Goal: Obtain resource: Download file/media

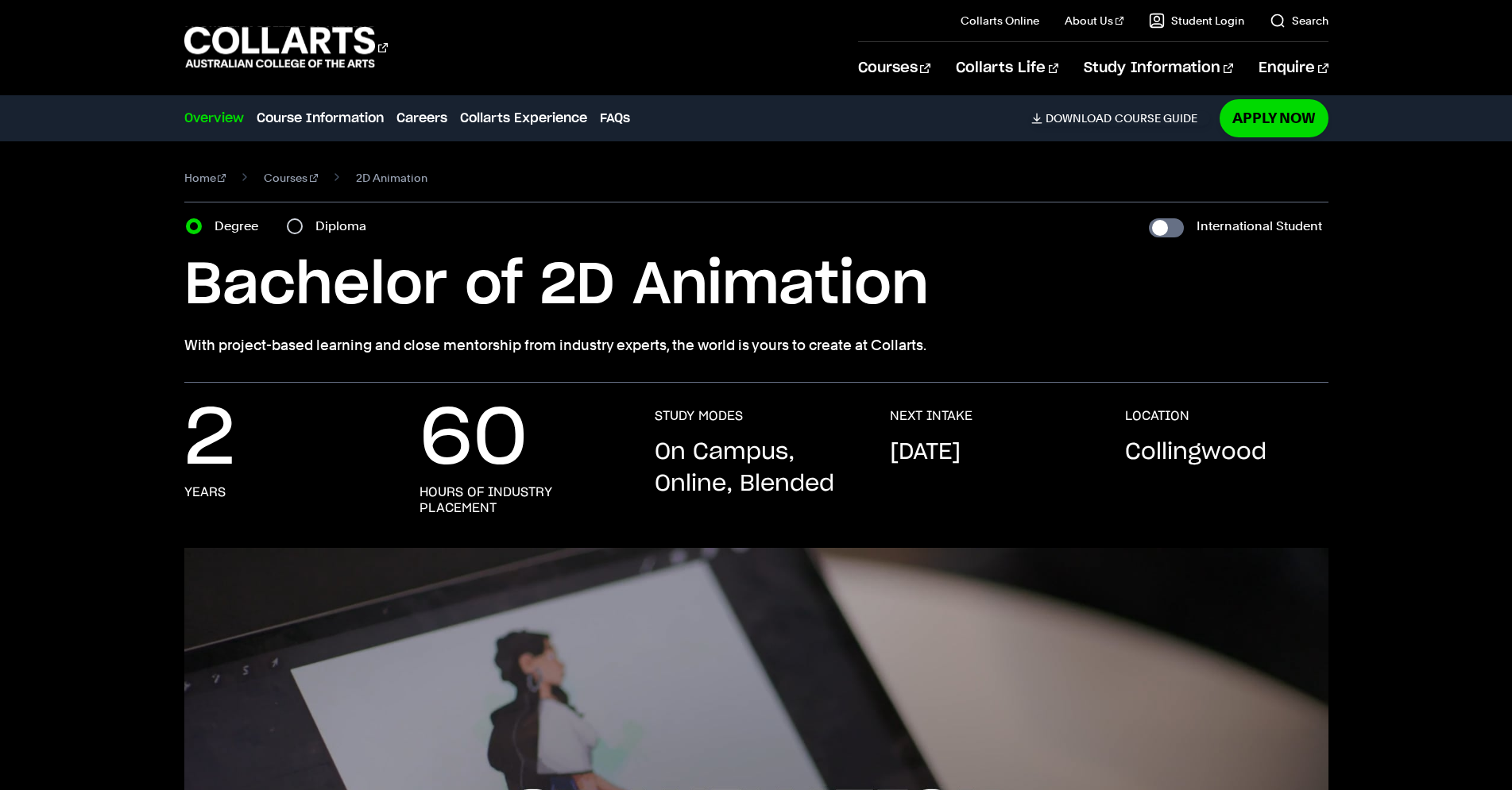
scroll to position [405, 0]
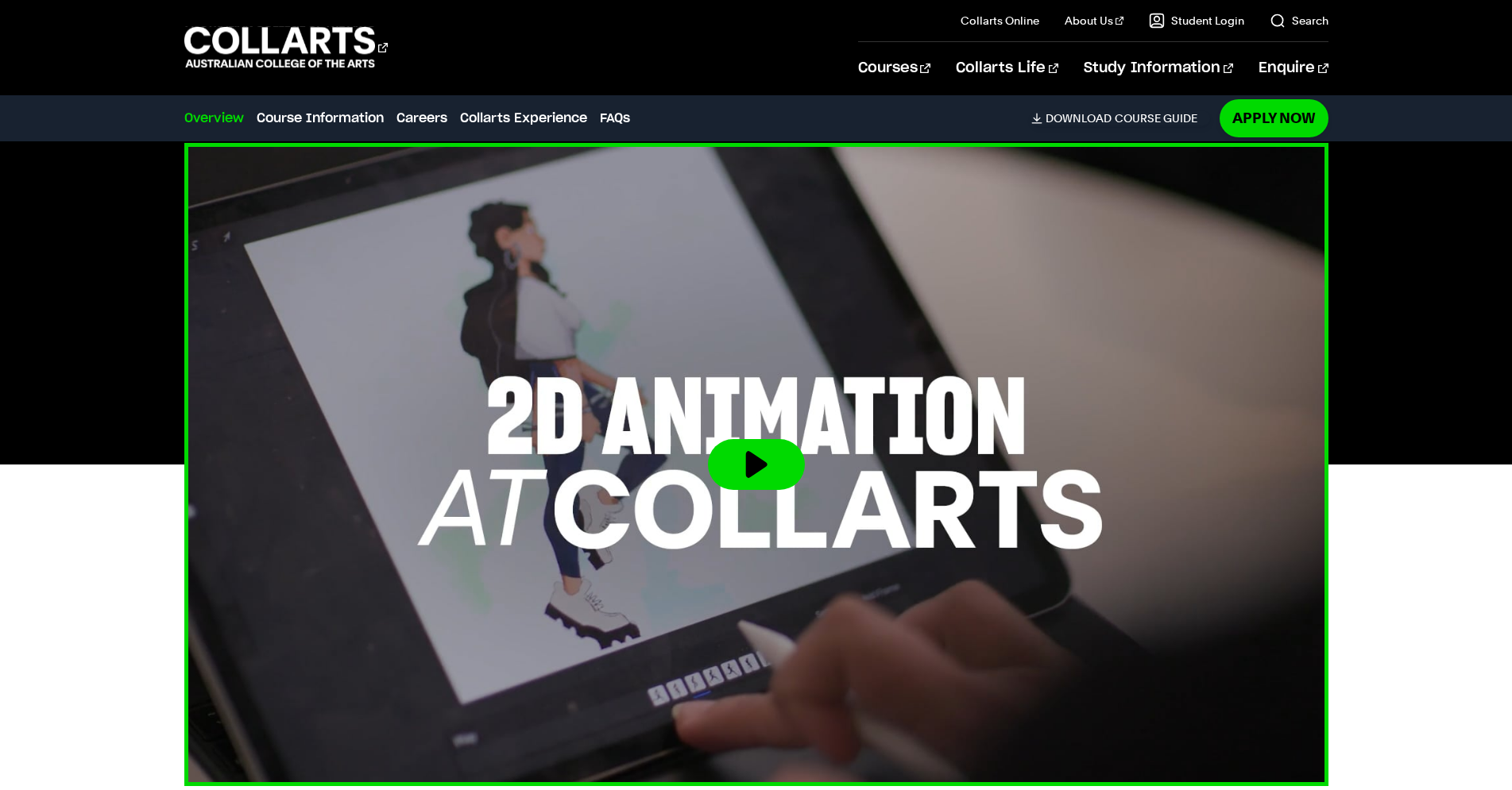
click at [620, 439] on img at bounding box center [756, 464] width 1258 height 708
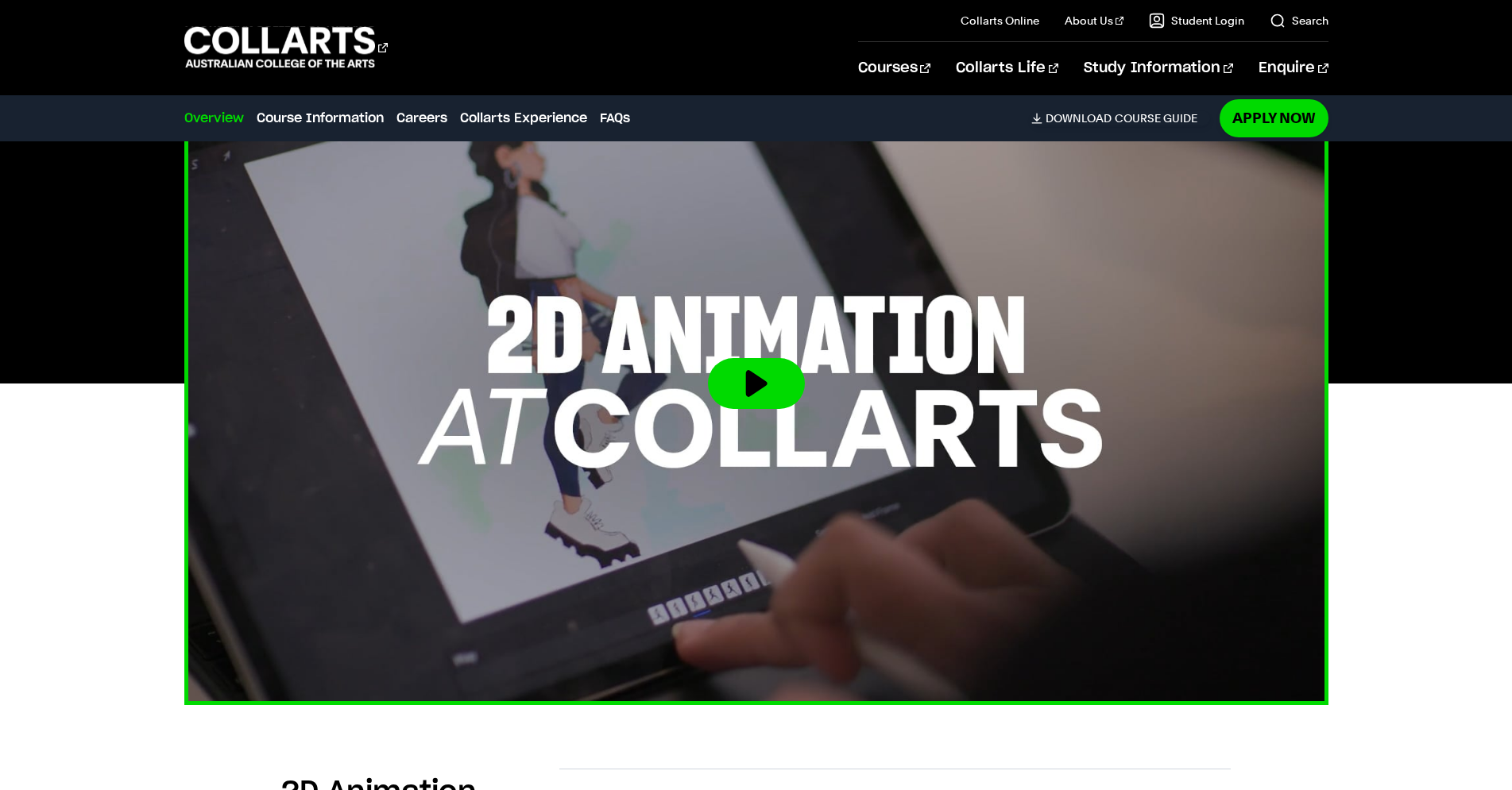
click at [756, 387] on button at bounding box center [756, 383] width 97 height 51
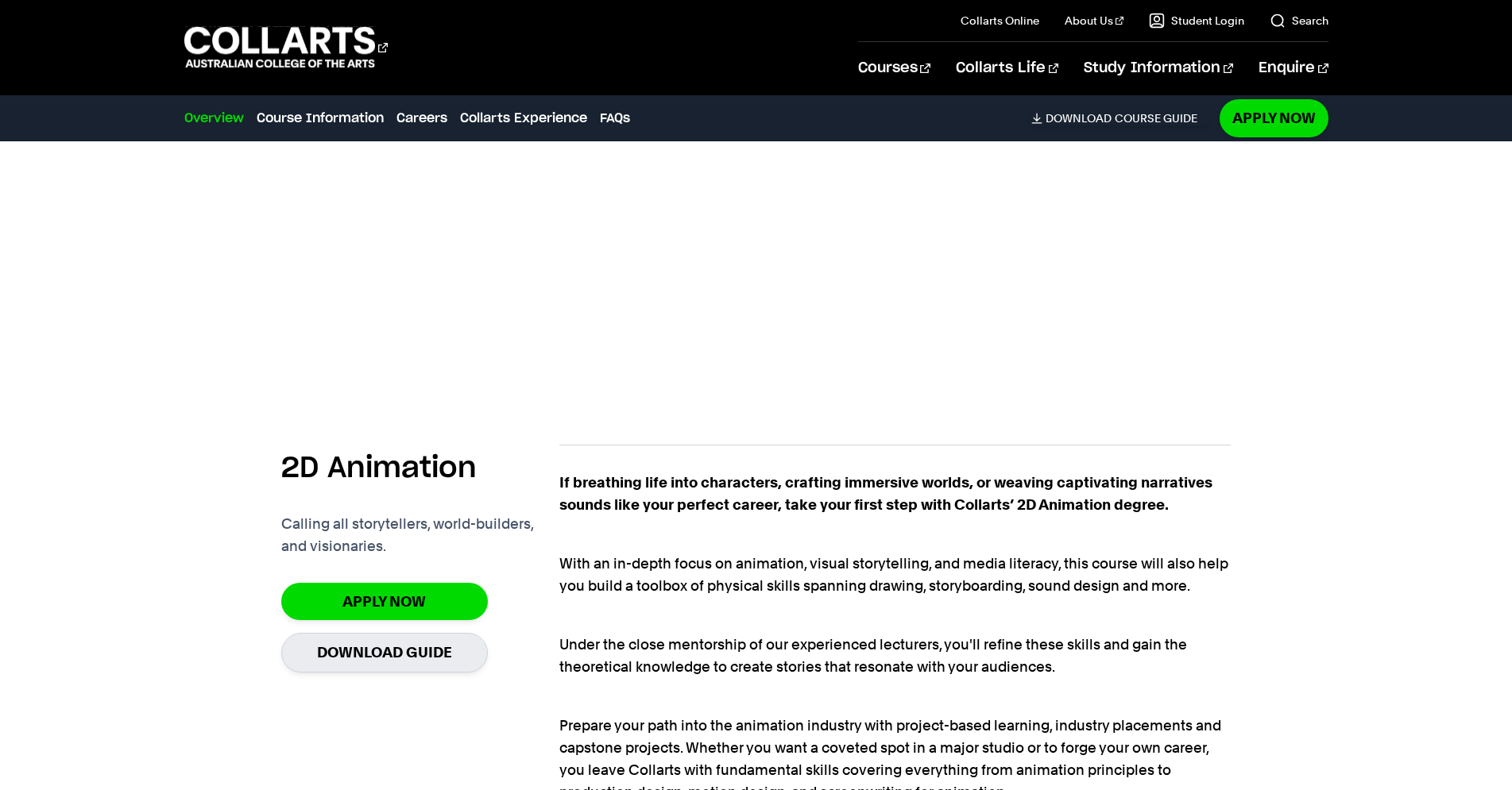
scroll to position [1134, 0]
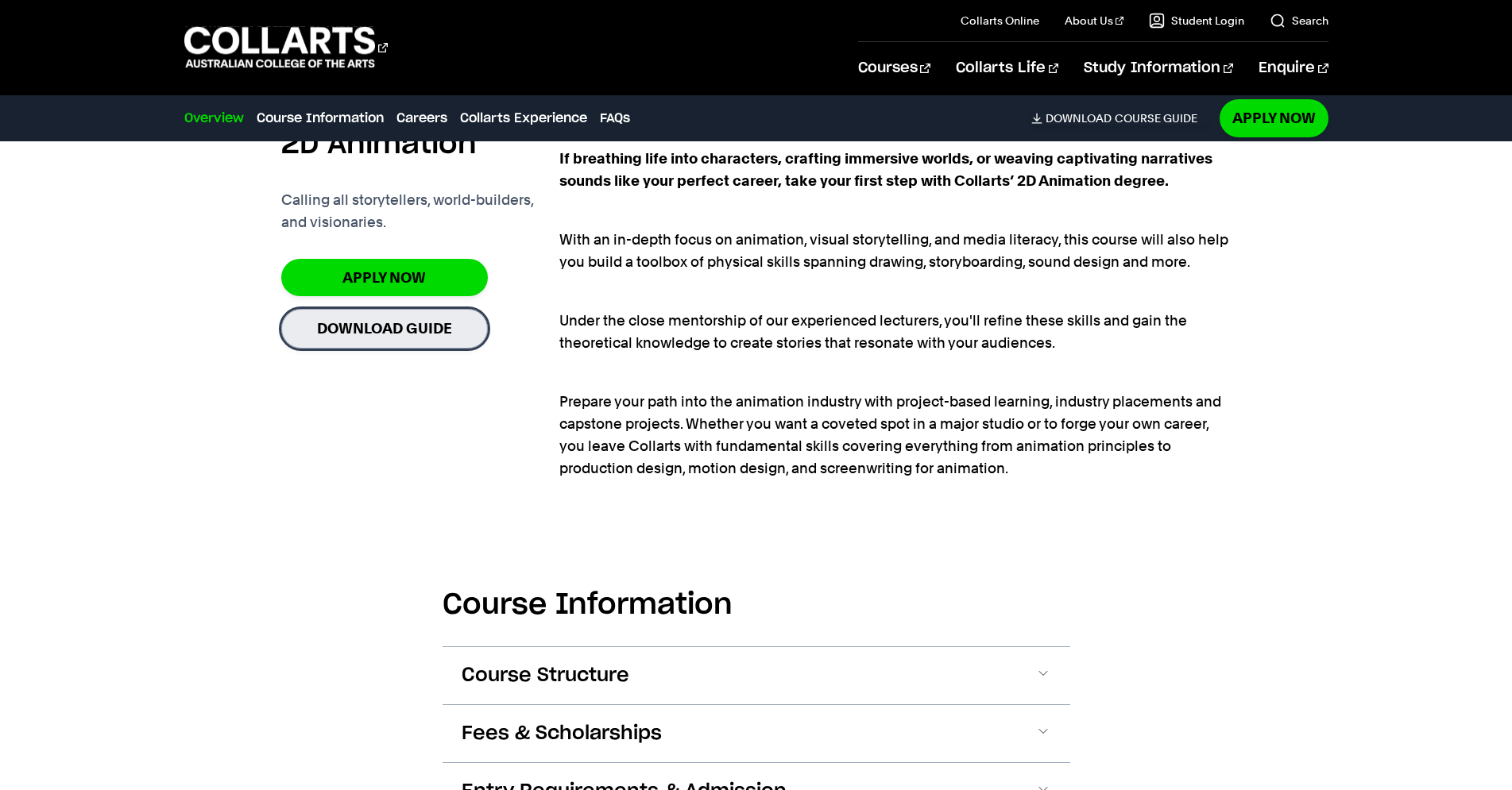
click at [455, 330] on link "Download Guide" at bounding box center [383, 328] width 206 height 39
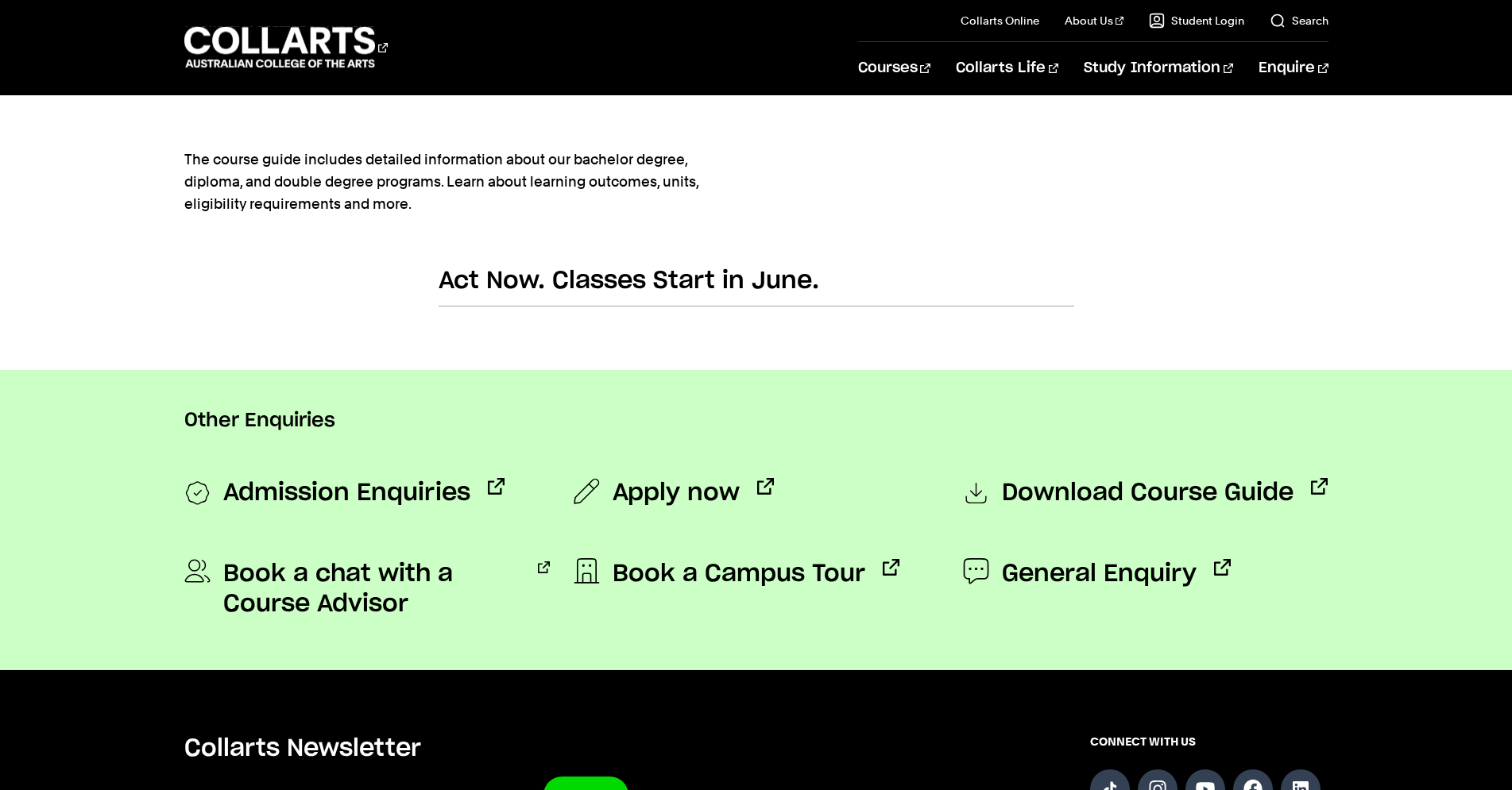
scroll to position [972, 0]
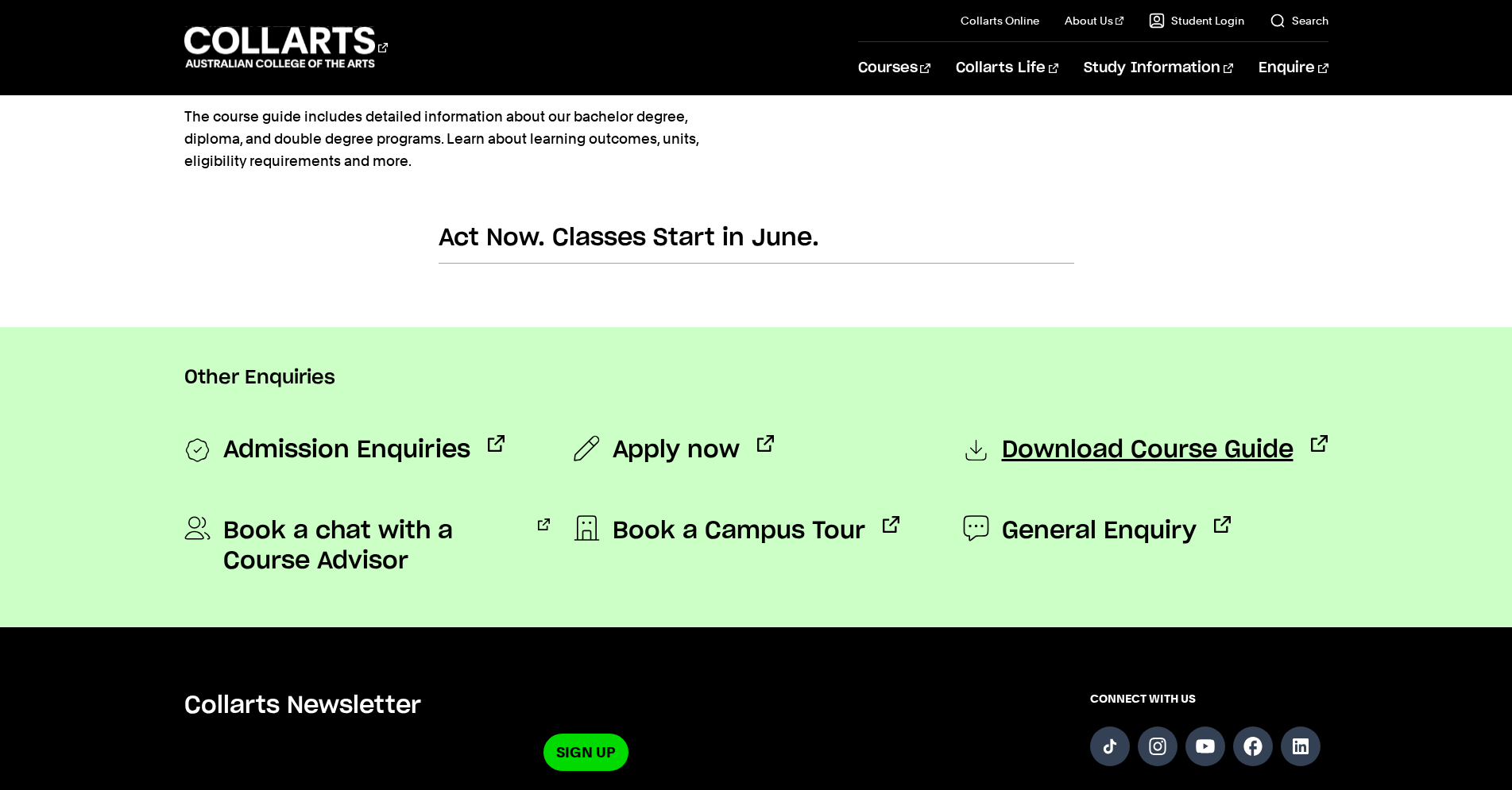
click at [1194, 455] on span "Download Course Guide" at bounding box center [1147, 451] width 292 height 32
